Goal: Use online tool/utility: Use online tool/utility

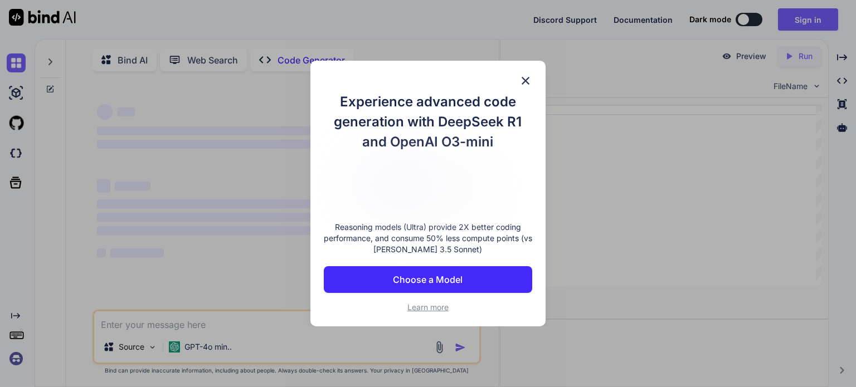
type textarea "x"
click at [516, 85] on div "Experience advanced code generation with DeepSeek R1 and OpenAI O3-mini Reasoni…" at bounding box center [427, 194] width 235 height 266
click at [523, 74] on img at bounding box center [525, 80] width 13 height 13
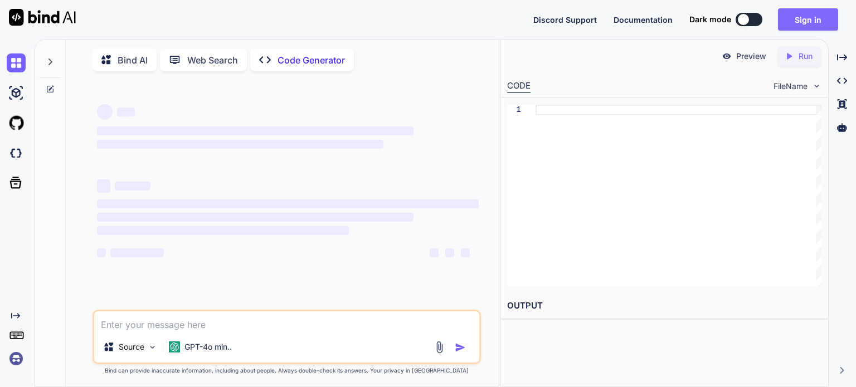
click at [809, 12] on button "Sign in" at bounding box center [808, 19] width 60 height 22
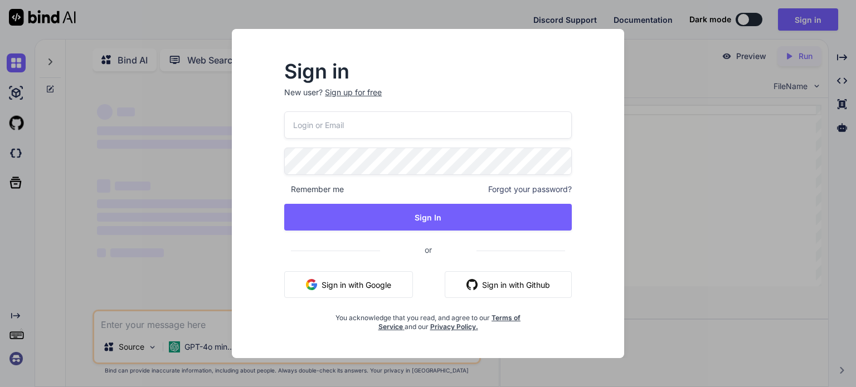
type input "[EMAIL_ADDRESS][PERSON_NAME][DOMAIN_NAME]"
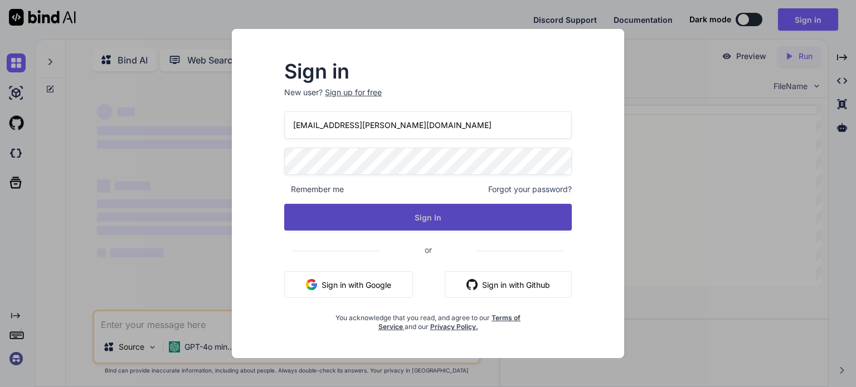
click at [394, 227] on button "Sign In" at bounding box center [427, 217] width 287 height 27
click at [392, 226] on button "Sign In" at bounding box center [427, 217] width 287 height 27
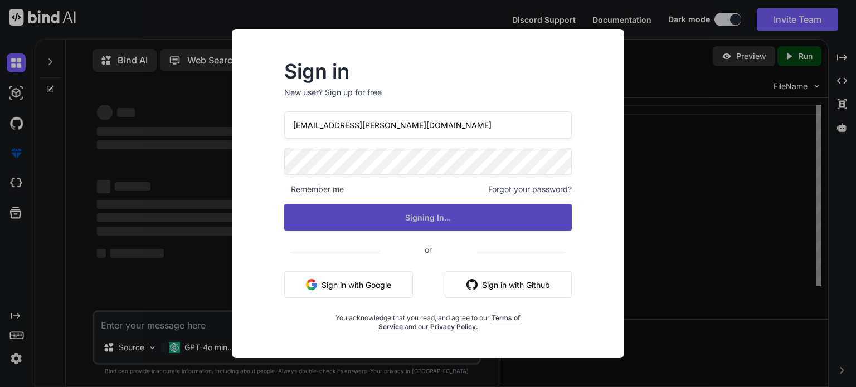
type textarea "x"
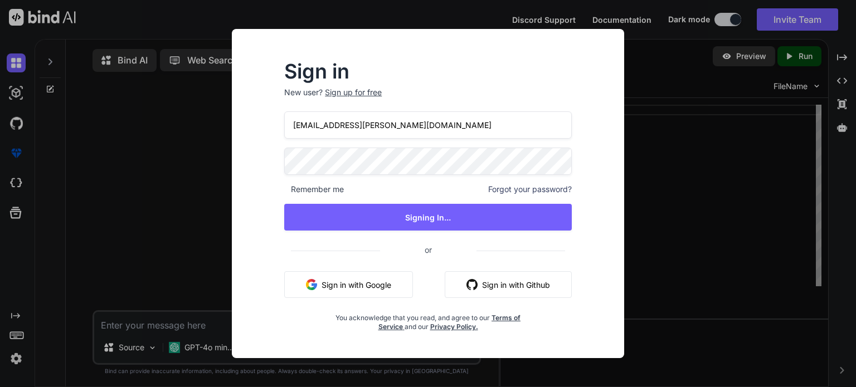
click at [150, 261] on div "Sign in New user? Sign up for free 229093@andrews.esc18.net Remember me Forgot …" at bounding box center [428, 193] width 856 height 387
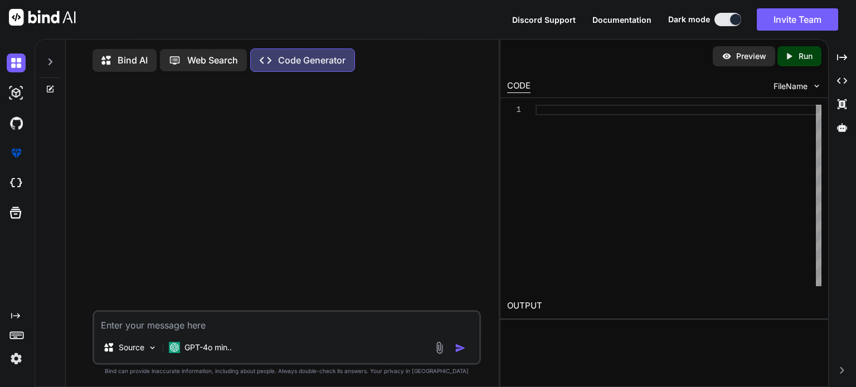
click at [209, 319] on textarea at bounding box center [286, 322] width 385 height 20
paste textarea "<!doctype html> <html> <head> <meta charset="utf-8"> <title>GalaxyVerse</title>…"
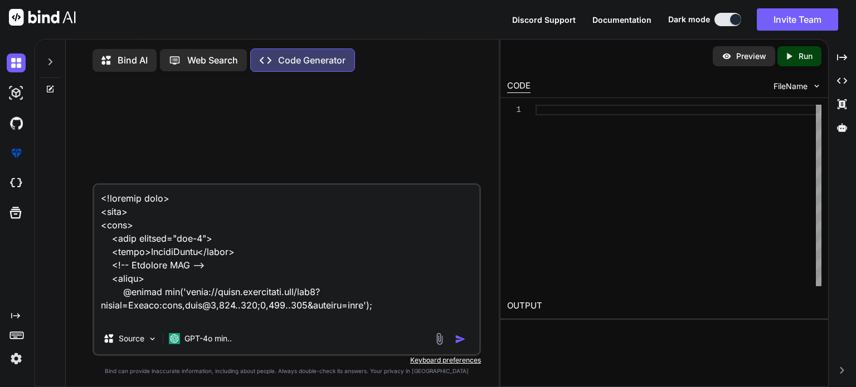
scroll to position [5470, 0]
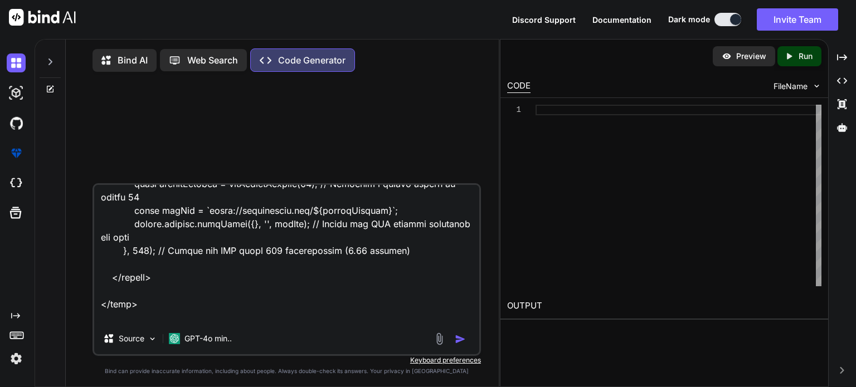
click at [503, 98] on div "1" at bounding box center [664, 195] width 328 height 195
click at [233, 318] on textarea at bounding box center [286, 254] width 385 height 138
paste textarea "When you go to Home or the games or apps have a animation showing up when you g…"
click at [138, 311] on textarea at bounding box center [286, 254] width 385 height 138
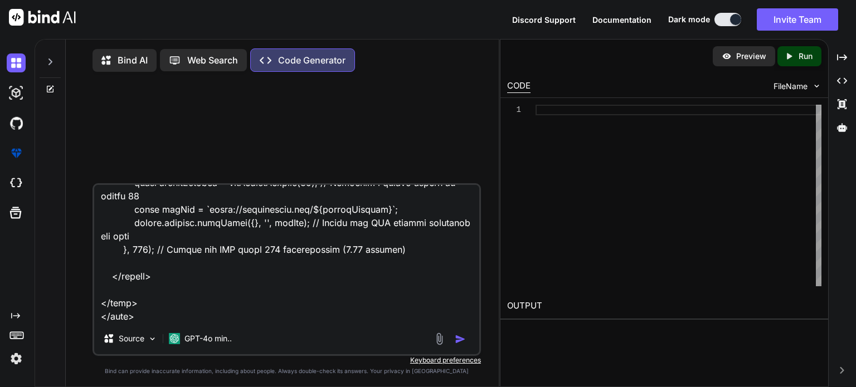
scroll to position [5458, 0]
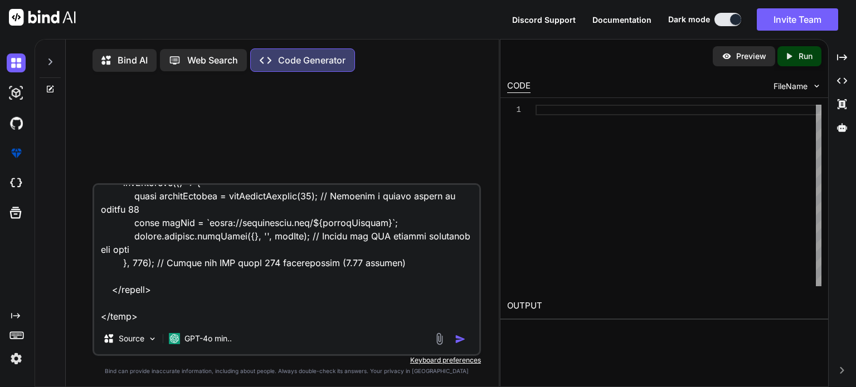
click at [145, 319] on textarea at bounding box center [286, 254] width 385 height 138
click at [147, 320] on textarea at bounding box center [286, 254] width 385 height 138
paste textarea "When you go to Home or the games or apps have a animation showing up when you g…"
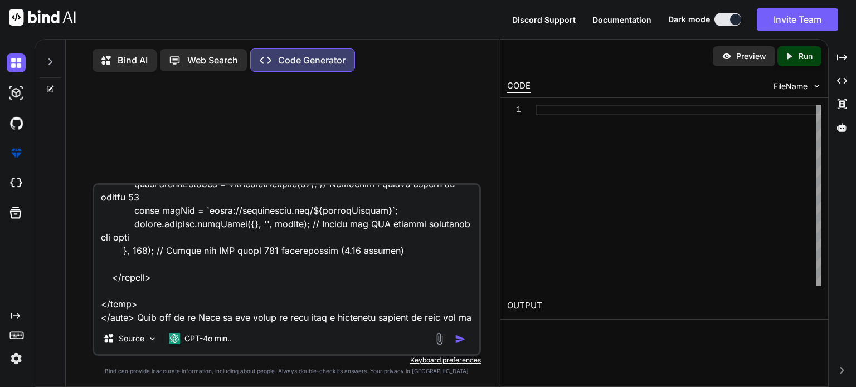
type textarea "<!doctype html> <html> <head> <meta charset="utf-8"> <title>GalaxyVerse</title>…"
click at [461, 333] on div "Source GPT-4o min.." at bounding box center [286, 341] width 385 height 27
click at [460, 335] on div at bounding box center [451, 339] width 37 height 13
click at [357, 310] on textarea at bounding box center [286, 254] width 385 height 138
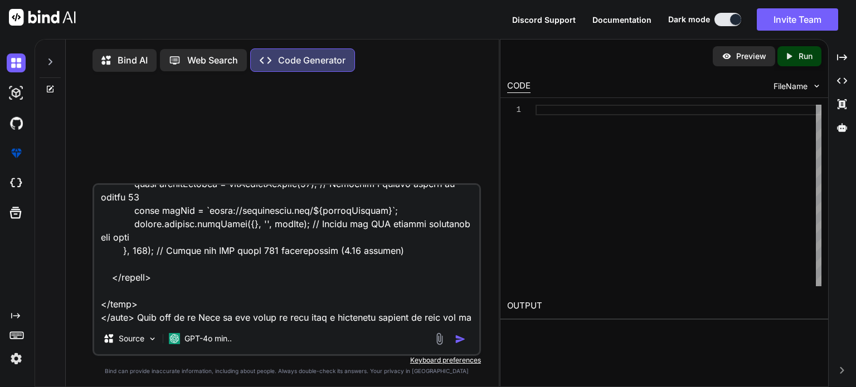
click at [357, 310] on textarea at bounding box center [286, 254] width 385 height 138
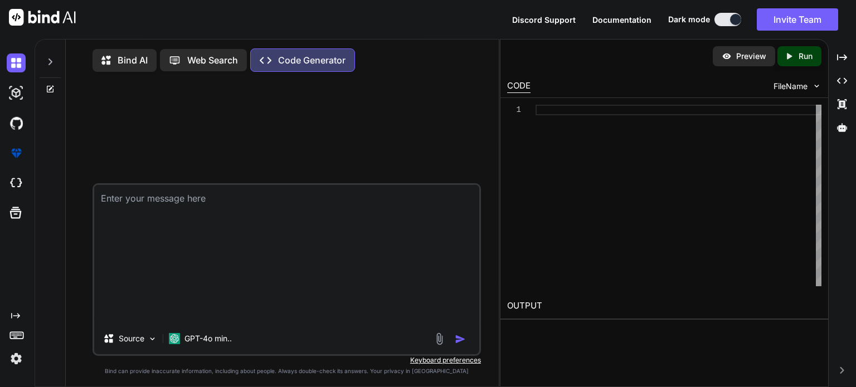
scroll to position [0, 0]
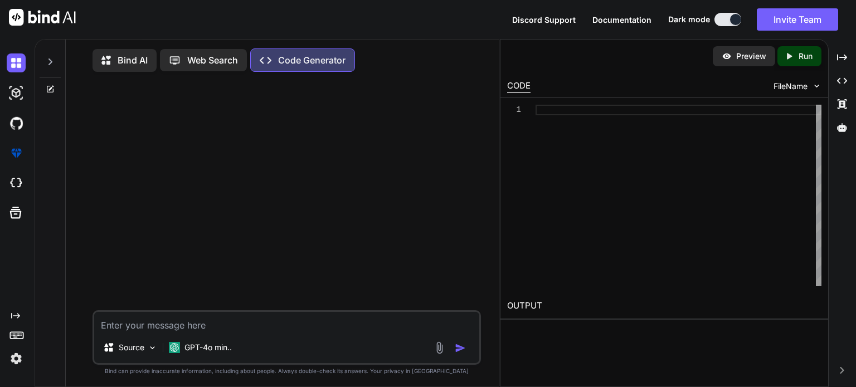
click at [416, 286] on div at bounding box center [288, 196] width 386 height 230
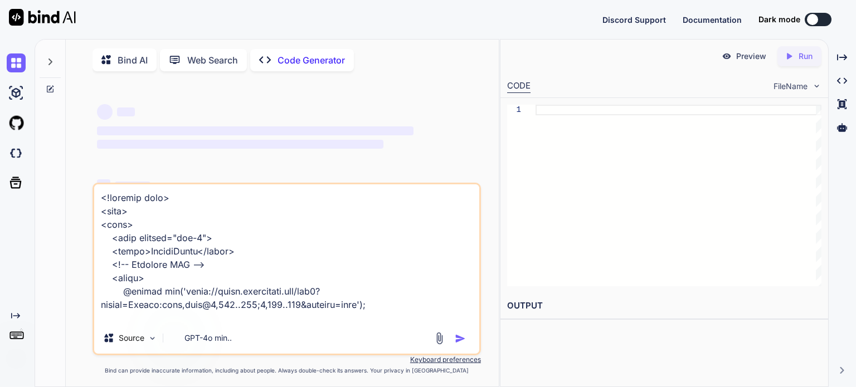
type textarea "x"
type textarea "<!doctype html> <html> <head> <meta charset="utf-8"> <title>GalaxyVerse</title>…"
click at [380, 291] on textarea at bounding box center [286, 253] width 385 height 138
type textarea "x"
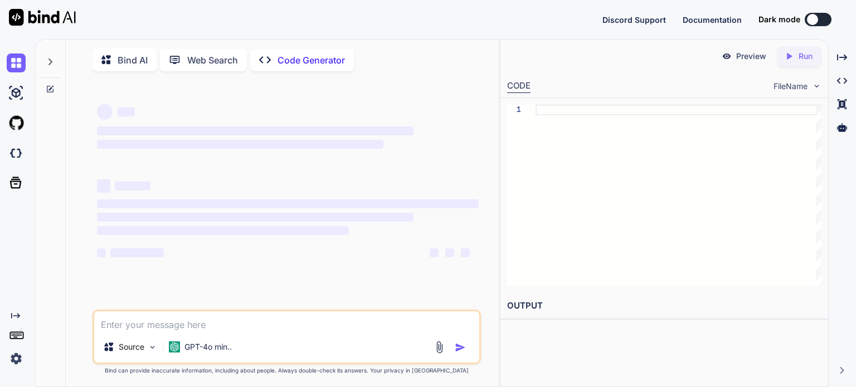
type textarea "<!doctype html> <html> <head> <meta charset="utf-8"> <title>GalaxyVerse</title>…"
type textarea "x"
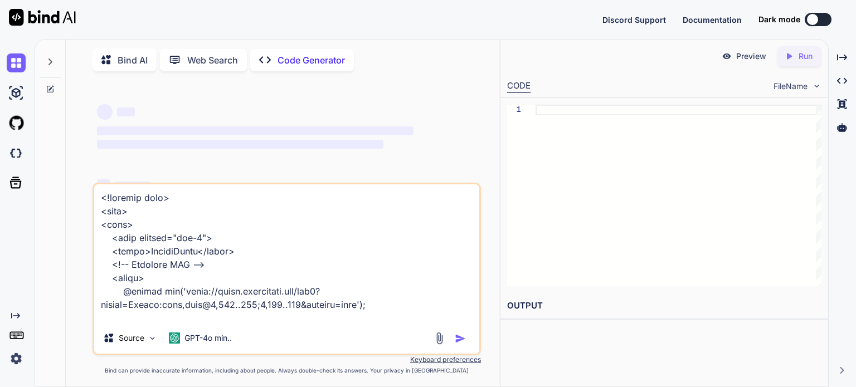
scroll to position [5470, 0]
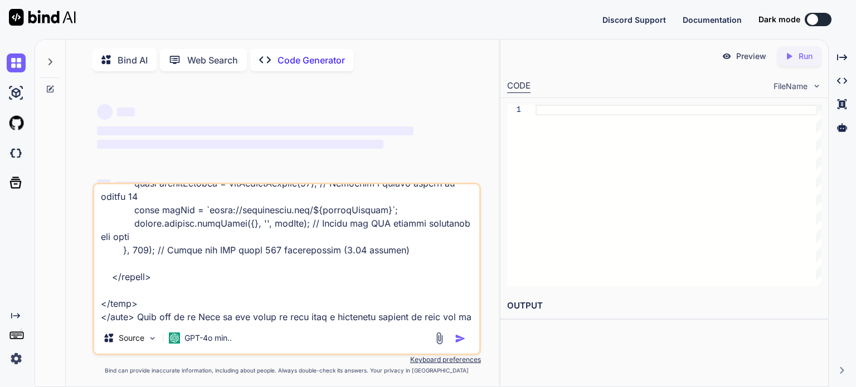
click at [580, 241] on div at bounding box center [678, 196] width 286 height 182
type textarea "(0.15 seconds) </script> </body> </html> When you go to Home or the games or ap…"
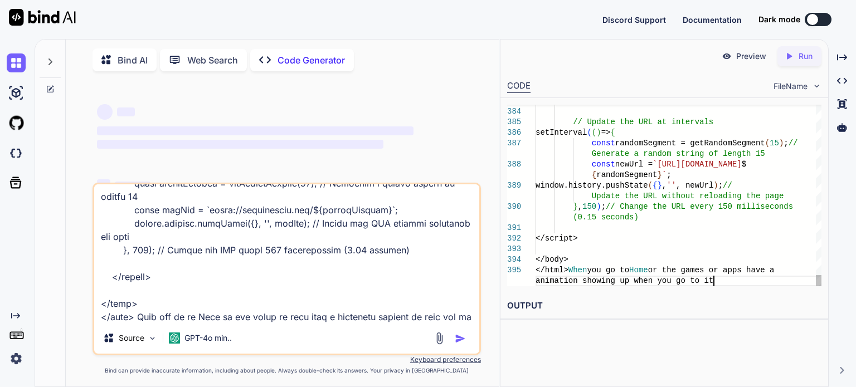
type textarea "x"
click at [797, 62] on div "Created with Pixso. Run" at bounding box center [799, 56] width 44 height 20
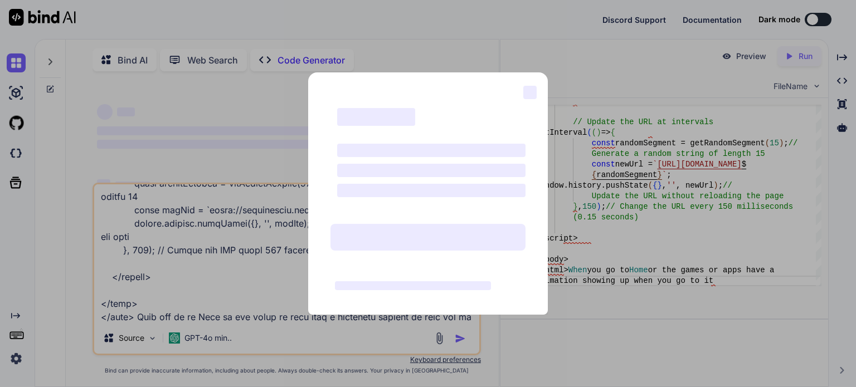
click at [687, 186] on div "‌ ‌ ‌ ‌ ‌ ‌ ‌ ‌" at bounding box center [428, 193] width 856 height 387
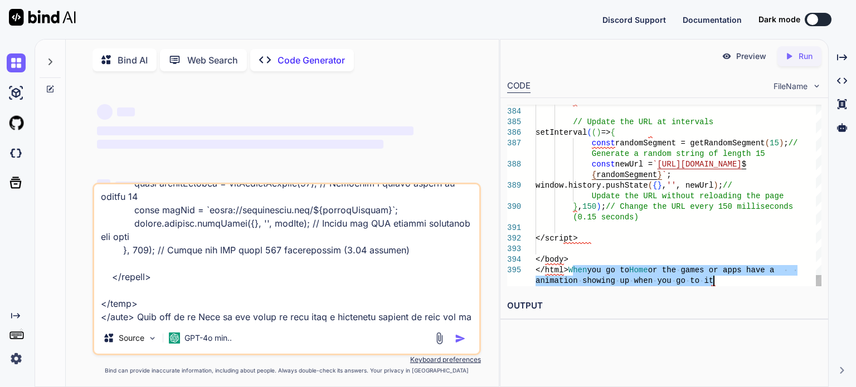
drag, startPoint x: 572, startPoint y: 266, endPoint x: 746, endPoint y: 287, distance: 175.0
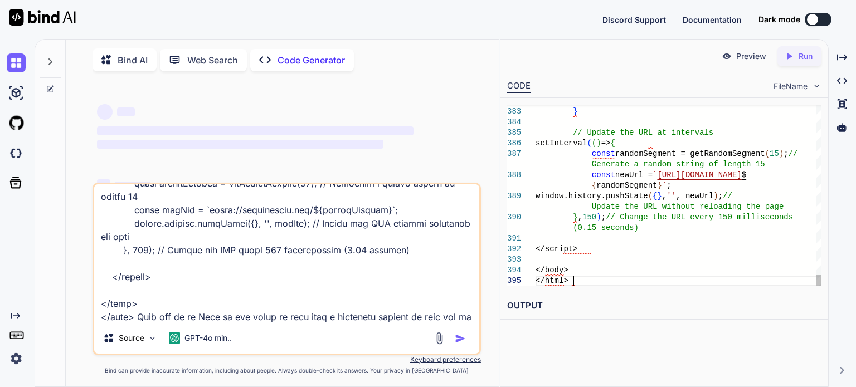
type textarea "(0.15 seconds) </script> </body> </html>"
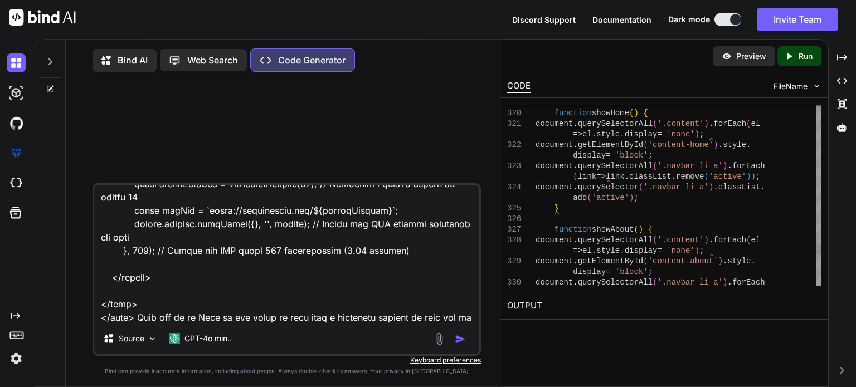
type textarea "x"
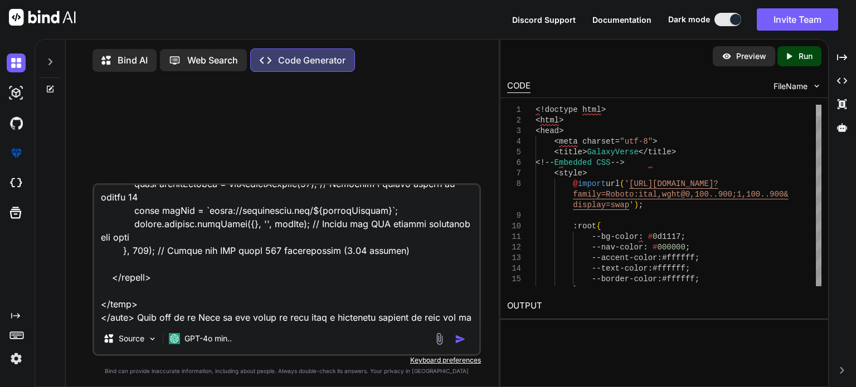
click at [821, 105] on div at bounding box center [819, 110] width 6 height 11
click at [408, 276] on textarea at bounding box center [286, 254] width 385 height 138
click at [264, 320] on textarea at bounding box center [286, 254] width 385 height 138
drag, startPoint x: 235, startPoint y: 321, endPoint x: 137, endPoint y: 310, distance: 98.2
click at [137, 310] on textarea at bounding box center [286, 254] width 385 height 138
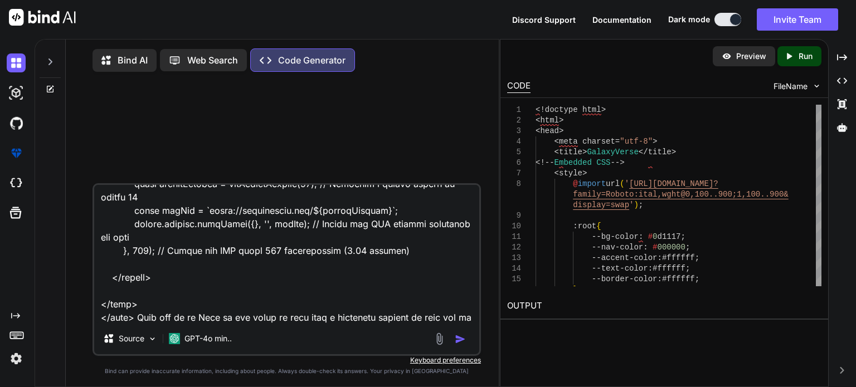
type textarea "<!doctype html> <html> <head> <meta charset="utf-8"> <title>GalaxyVerse</title>…"
type textarea "x"
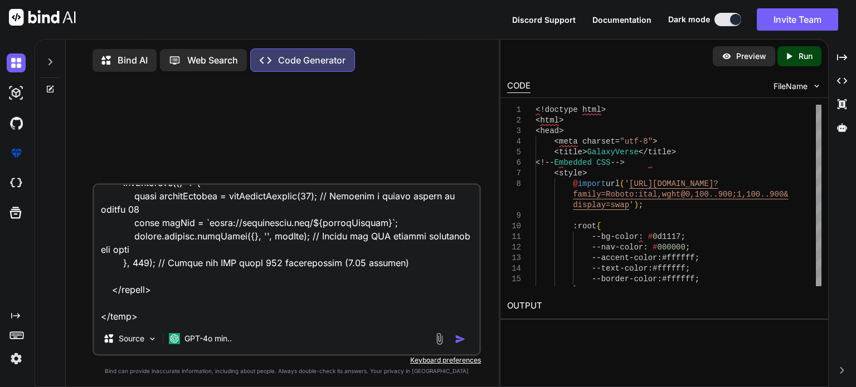
type textarea "<!doctype html> <html> <head> <meta charset="utf-8"> <title>GalaxyVerse</title>…"
type textarea "x"
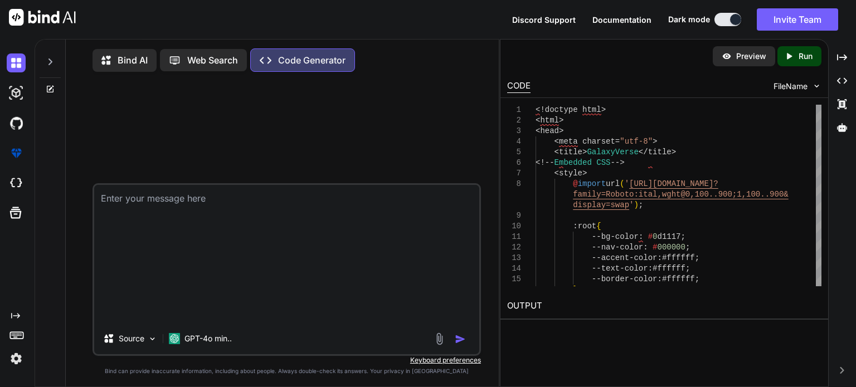
scroll to position [0, 0]
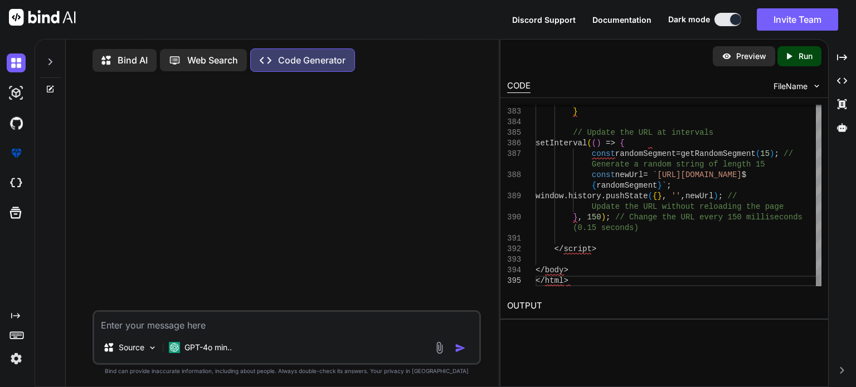
scroll to position [64, 0]
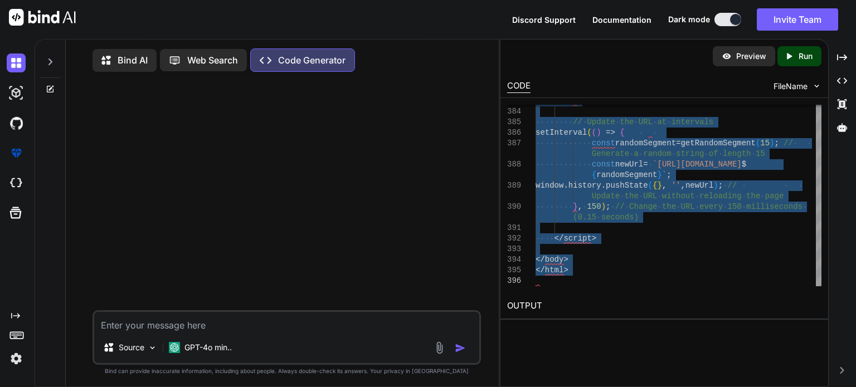
type textarea "<!doctype html> <html> <head> <meta charset="utf-8"> <title>GalaxyVerse</title>…"
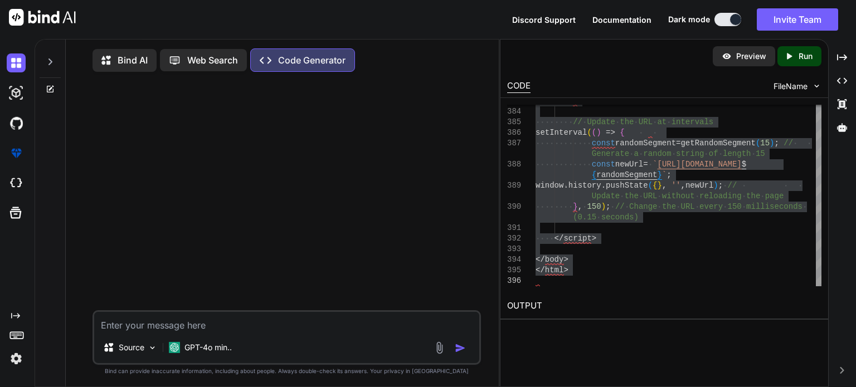
click at [363, 332] on textarea at bounding box center [286, 322] width 385 height 20
paste textarea "<!doctype html> <html> <head> <meta charset="utf-8"> <title>GalaxyVerse</title>…"
type textarea "<!doctype html> <html> <head> <meta charset="utf-8"> <title>GalaxyVerse</title>…"
type textarea "x"
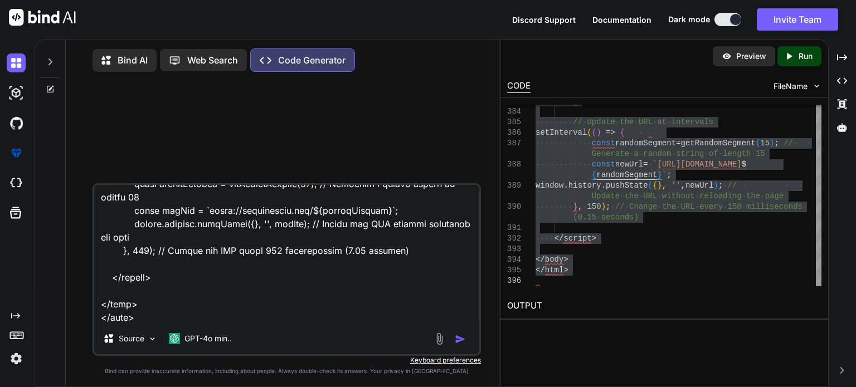
type textarea "<!doctype html> <html> <head> <meta charset="utf-8"> <title>GalaxyVerse</title>…"
type textarea "x"
type textarea "<!doctype html> <html> <head> <meta charset="utf-8"> <title>GalaxyVerse</title>…"
type textarea "x"
type textarea "<!doctype html> <html> <head> <meta charset="utf-8"> <title>GalaxyVerse</title>…"
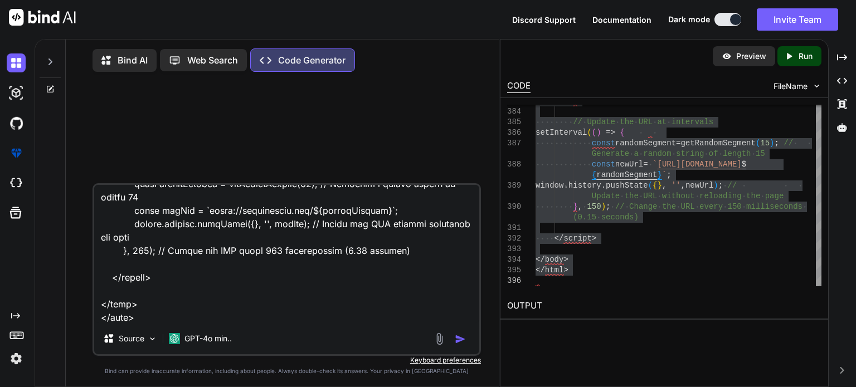
type textarea "x"
type textarea "<!doctype html> <html> <head> <meta charset="utf-8"> <title>GalaxyVerse</title>…"
type textarea "x"
type textarea "<!doctype html> <html> <head> <meta charset="utf-8"> <title>GalaxyVerse</title>…"
type textarea "x"
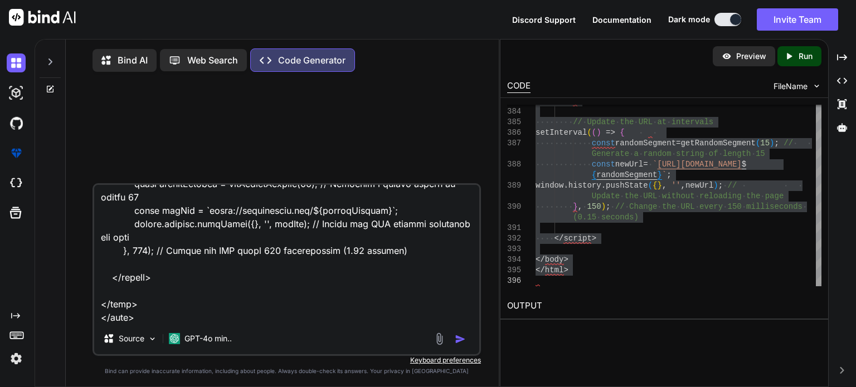
type textarea "<!doctype html> <html> <head> <meta charset="utf-8"> <title>GalaxyVerse</title>…"
type textarea "x"
type textarea "<!doctype html> <html> <head> <meta charset="utf-8"> <title>GalaxyVerse</title>…"
type textarea "x"
type textarea "<!doctype html> <html> <head> <meta charset="utf-8"> <title>GalaxyVerse</title>…"
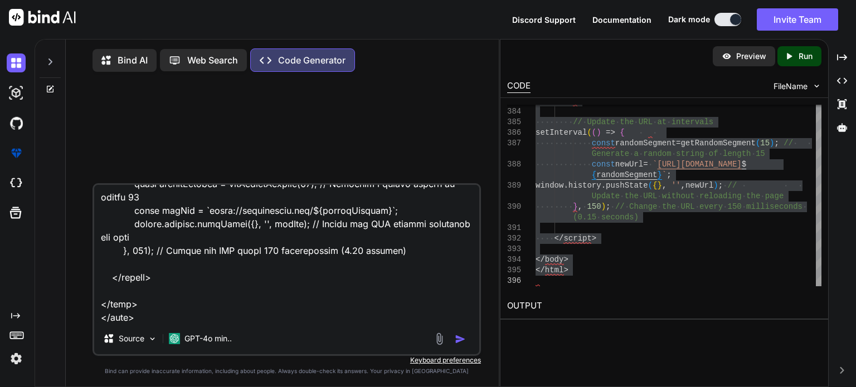
type textarea "x"
type textarea "<!doctype html> <html> <head> <meta charset="utf-8"> <title>GalaxyVerse</title>…"
type textarea "x"
type textarea "<!doctype html> <html> <head> <meta charset="utf-8"> <title>GalaxyVerse</title>…"
type textarea "x"
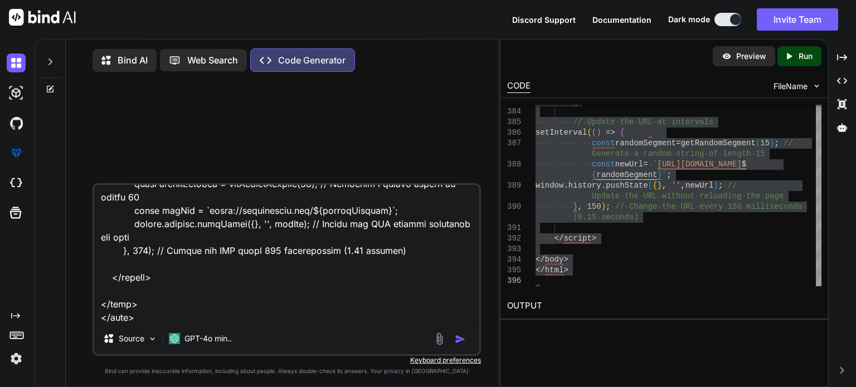
type textarea "<!doctype html> <html> <head> <meta charset="utf-8"> <title>GalaxyVerse</title>…"
type textarea "x"
type textarea "<!doctype html> <html> <head> <meta charset="utf-8"> <title>GalaxyVerse</title>…"
type textarea "x"
type textarea "<!doctype html> <html> <head> <meta charset="utf-8"> <title>GalaxyVerse</title>…"
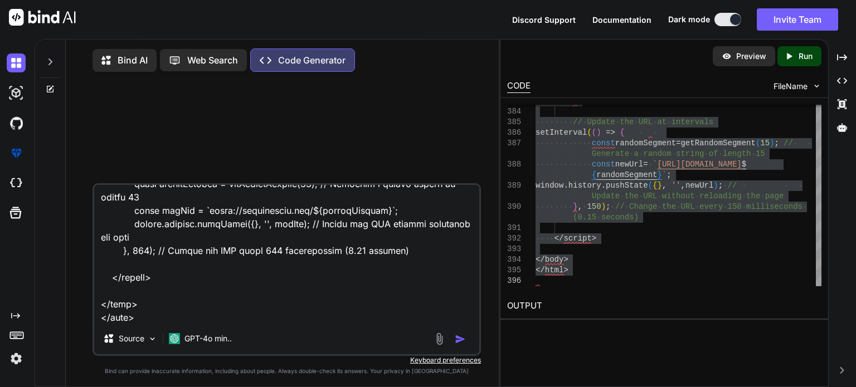
type textarea "x"
type textarea "<!doctype html> <html> <head> <meta charset="utf-8"> <title>GalaxyVerse</title>…"
type textarea "x"
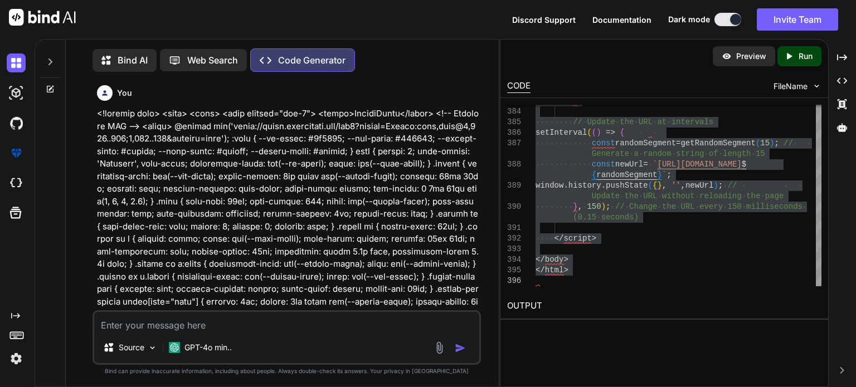
scroll to position [4, 0]
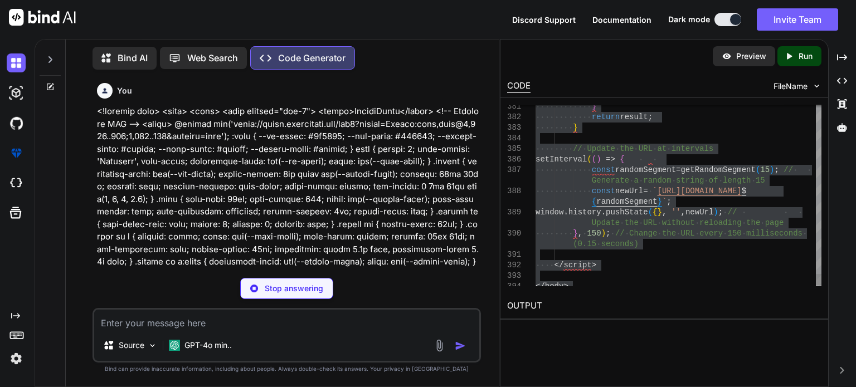
type textarea "x"
type textarea "function getRandomSegment(length) { const chars = '(){~-12345abcdefg'; // Fixed…"
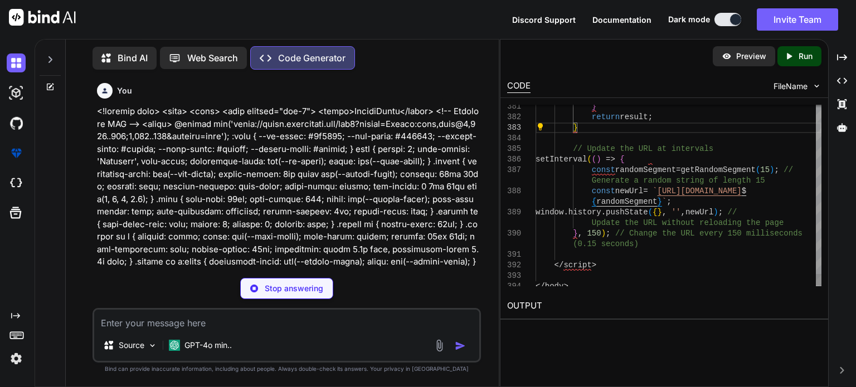
type textarea "x"
type textarea "function getRandomSegment(length) { const chars = '(){~-12345abcdefg'; // Fixed…"
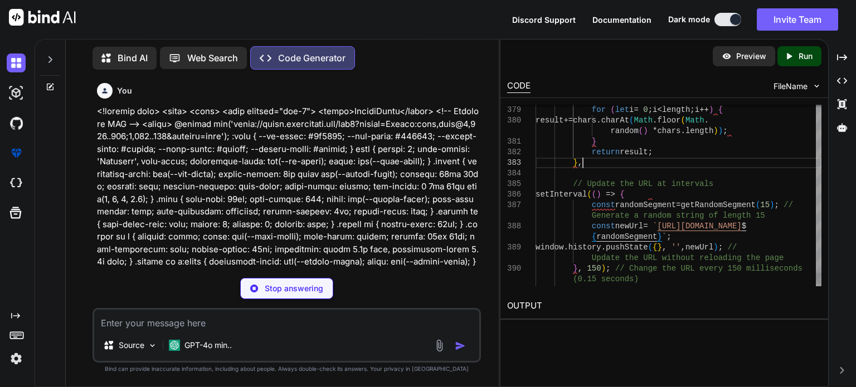
type textarea "x"
type textarea "function getRandomSegment(length) { const chars = '(){~-12345abcdefg'; // Fixed…"
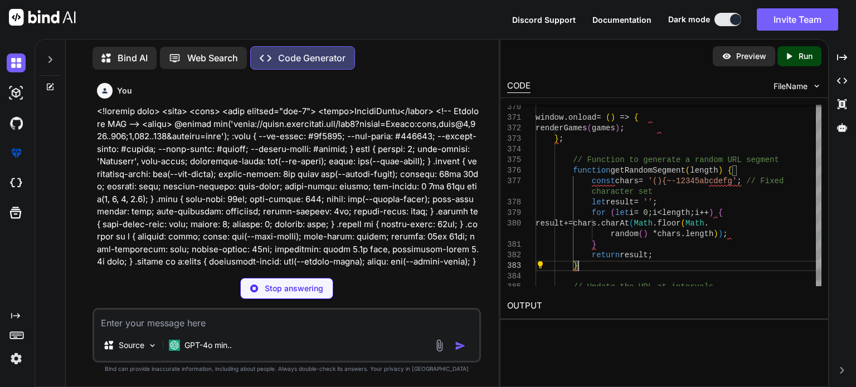
click at [538, 267] on div "383 384 385 382 381 379 380 378 377 376 375 374 373 372 371 370 } // Update the…" at bounding box center [664, 196] width 314 height 182
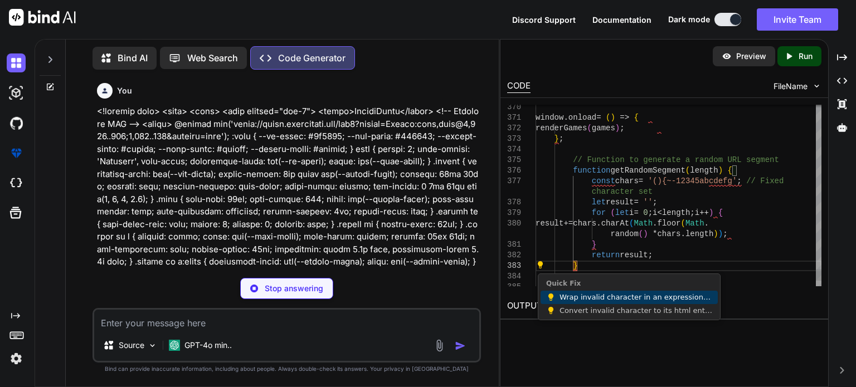
click at [571, 301] on span "Wrap invalid character in an expression container" at bounding box center [635, 297] width 153 height 13
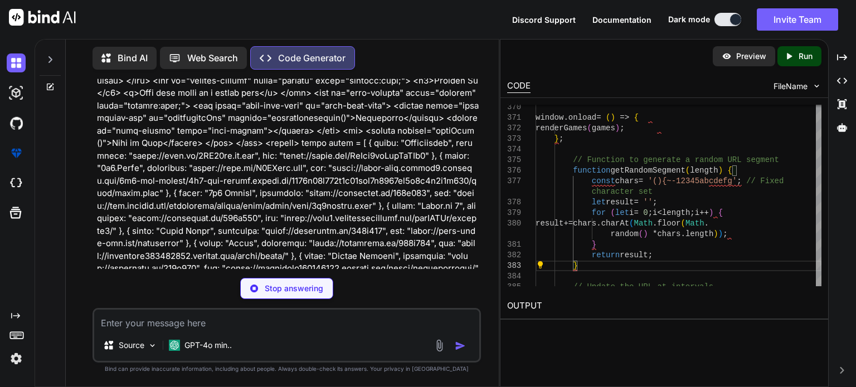
scroll to position [680, 0]
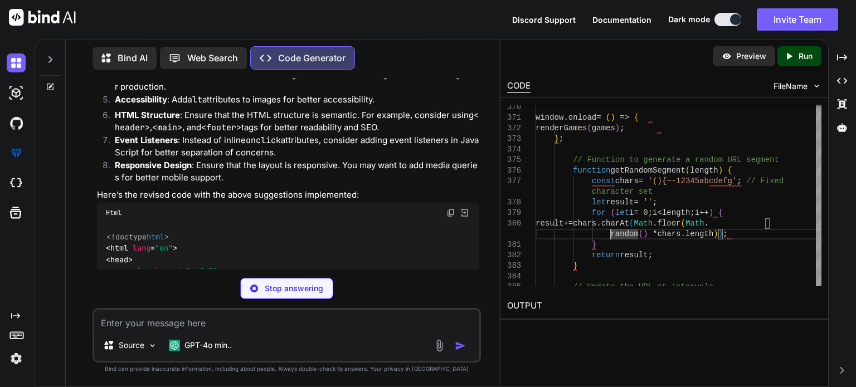
scroll to position [1689, 0]
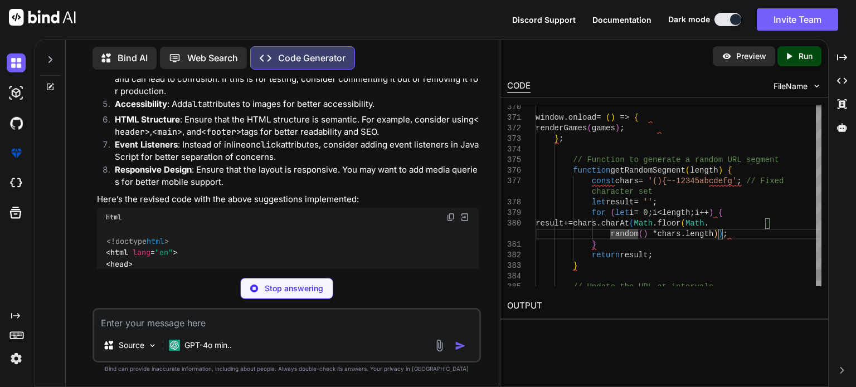
click at [818, 197] on div at bounding box center [819, 196] width 6 height 182
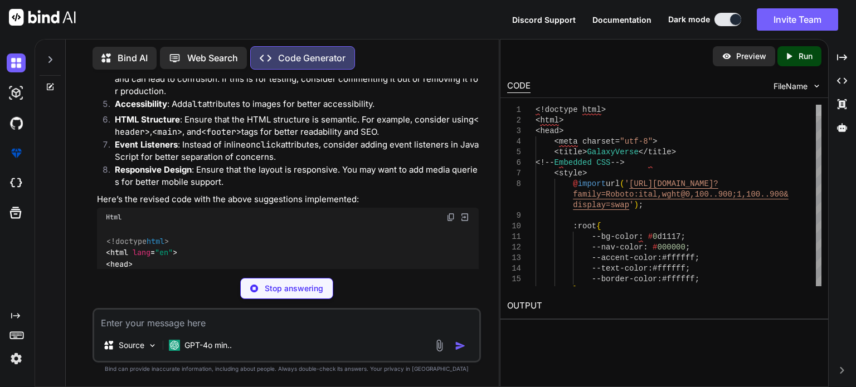
click at [816, 105] on div at bounding box center [819, 196] width 6 height 182
click at [801, 89] on span "FileName" at bounding box center [790, 86] width 34 height 11
click at [802, 88] on span "FileName" at bounding box center [790, 86] width 34 height 11
click at [811, 87] on div "FileName" at bounding box center [797, 86] width 48 height 11
click at [817, 86] on img at bounding box center [816, 85] width 9 height 9
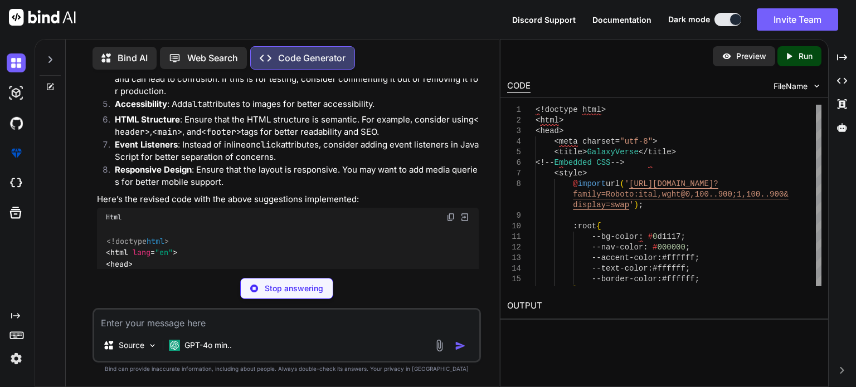
click at [795, 86] on span "FileName" at bounding box center [790, 86] width 34 height 11
click at [757, 63] on div "Preview" at bounding box center [744, 56] width 62 height 20
click at [797, 57] on icon "Created with Pixso." at bounding box center [791, 56] width 14 height 10
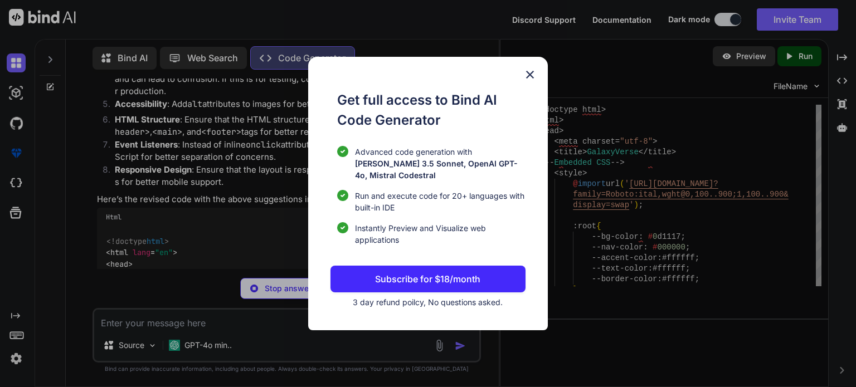
click at [609, 126] on div "Get full access to Bind AI Code Generator Advanced code generation with [PERSON…" at bounding box center [428, 193] width 856 height 387
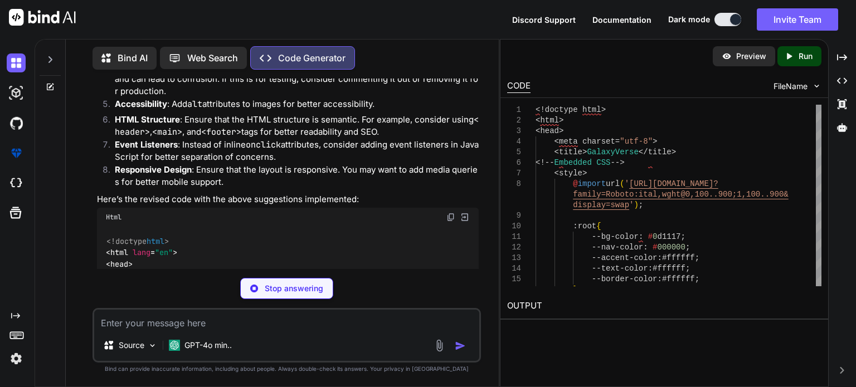
click at [460, 212] on img at bounding box center [465, 217] width 10 height 10
type textarea "x"
type textarea "<h1>Apps"
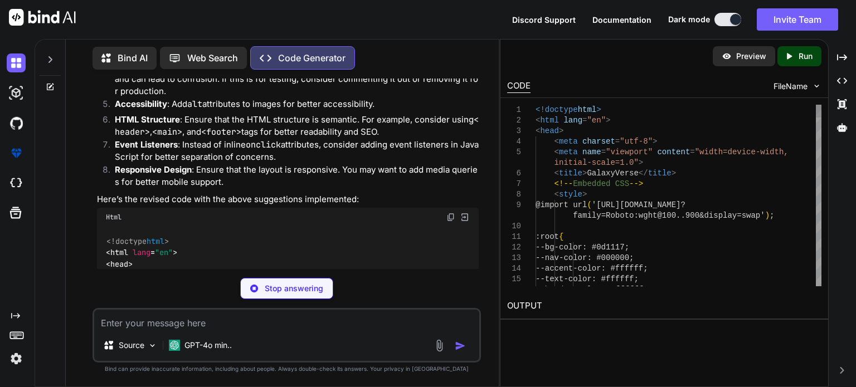
scroll to position [21, 0]
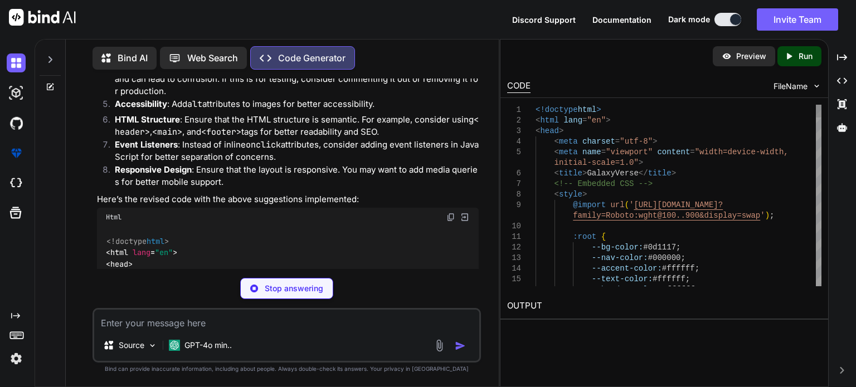
type textarea "x"
type textarea "<!doctype html> <html lang="en"> <head> <meta charset="utf-8"> <meta name="view…"
type textarea "x"
type textarea "function getRandomSegment(length) { const chars = '(){~-12345abcdefg'; // Fixed…"
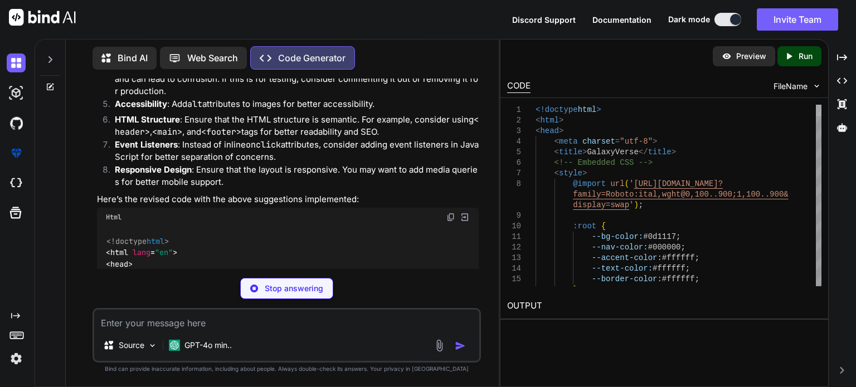
click at [816, 107] on div at bounding box center [819, 110] width 6 height 11
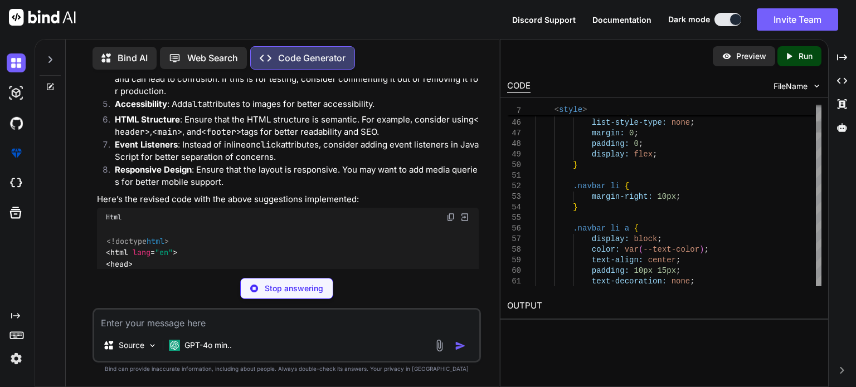
type textarea "x"
type textarea "display: flex; } .navbar li { margin-right: 10px; } .navbar li a { display: blo…"
type textarea "x"
type textarea "function getRandomSegment(length) { const chars = '(){~-12345abcdefg'; // Fixed…"
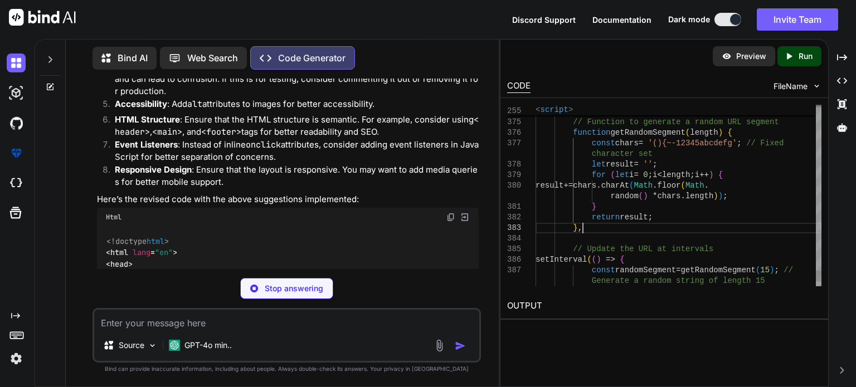
type textarea "x"
type textarea "function getRandomSegment(length) { const chars = '(){~-12345abcdefg'; // Fixed…"
type textarea "x"
type textarea "(0.15 seconds) </script> </body> </html> fix er"
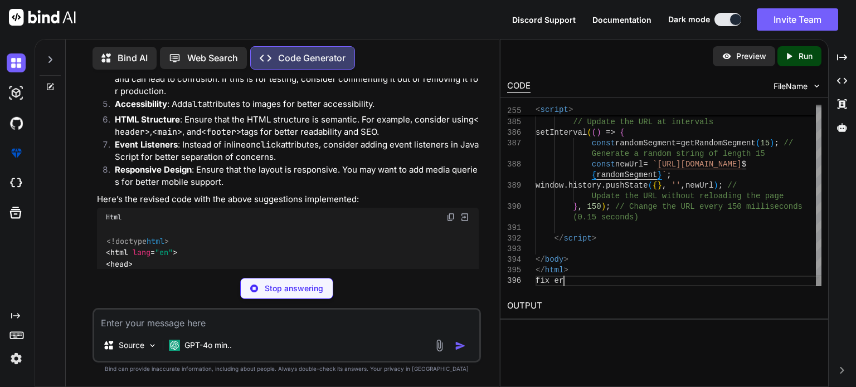
type textarea "x"
type textarea "(0.15 seconds) </script> </body> </html> fix"
type textarea "x"
type textarea "(0.15 seconds) </script> </body> </html>"
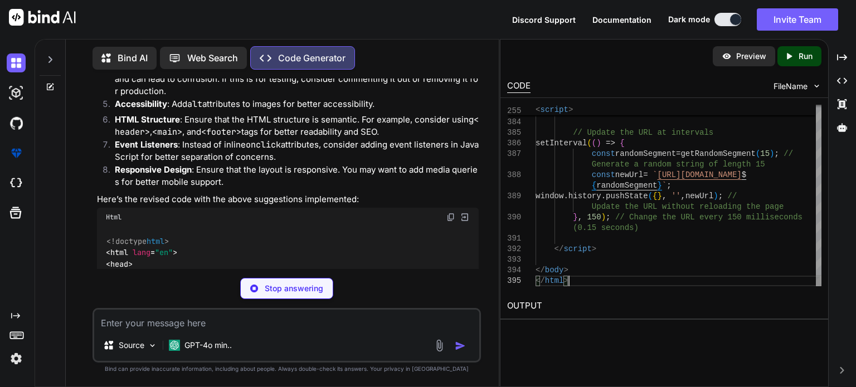
type textarea "x"
type textarea "<!doctype html> <html> <head> <meta charset="utf-8"> <title>GalaxyVerse</title>…"
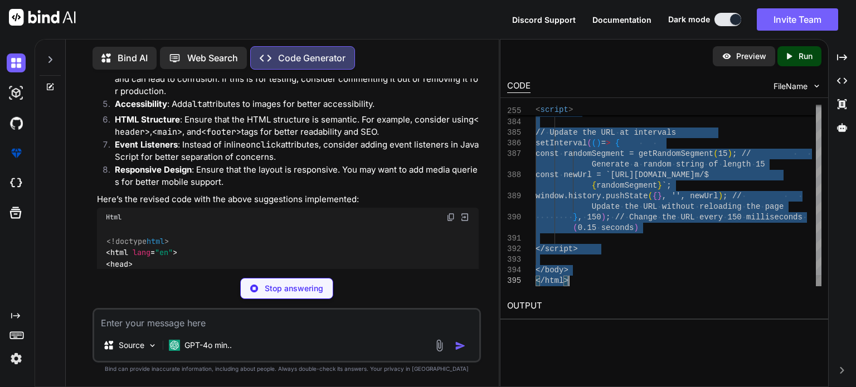
type textarea "x"
type textarea "(0.15 seconds) </script> </body> </html> When you go to Home or the games or ap…"
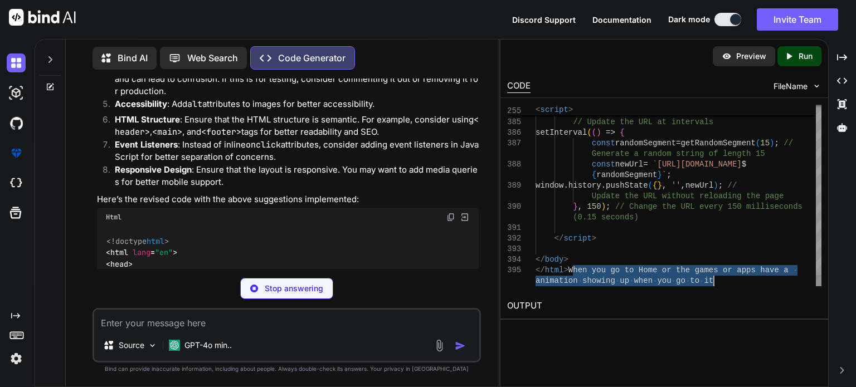
type textarea "x"
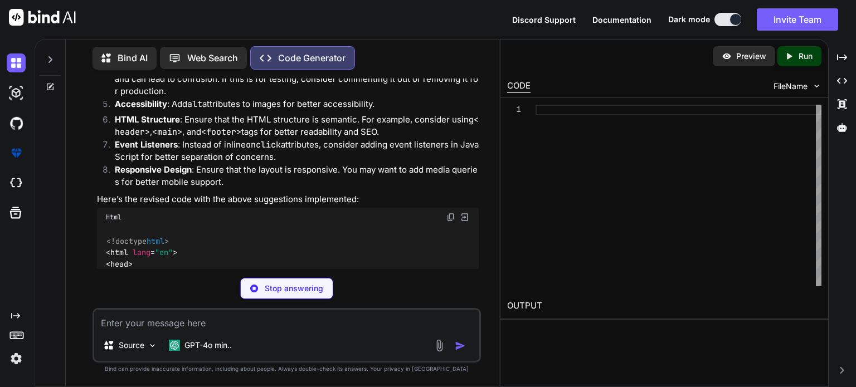
type textarea "x"
click at [554, 192] on div at bounding box center [678, 196] width 286 height 182
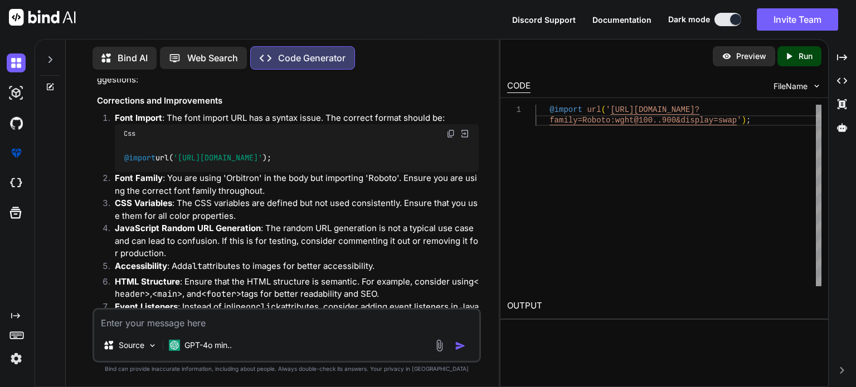
scroll to position [1694, 0]
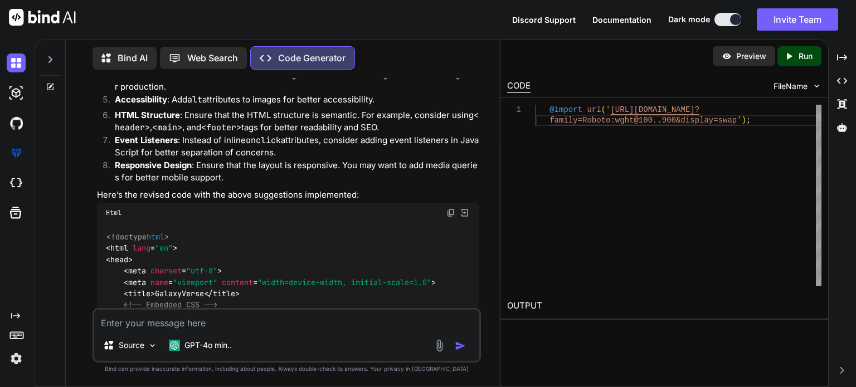
click at [450, 208] on img at bounding box center [450, 212] width 9 height 9
click at [446, 203] on div "Html" at bounding box center [288, 212] width 382 height 19
click at [446, 208] on img at bounding box center [450, 212] width 9 height 9
